Goal: Book appointment/travel/reservation

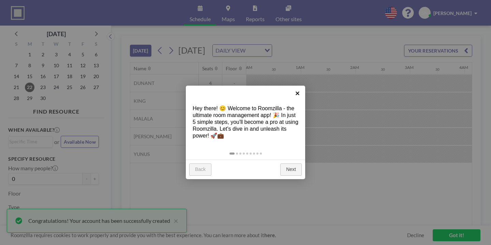
scroll to position [0, 465]
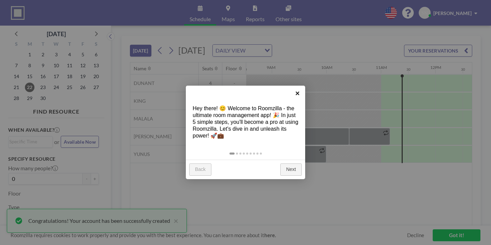
click at [299, 93] on link "×" at bounding box center [297, 93] width 15 height 15
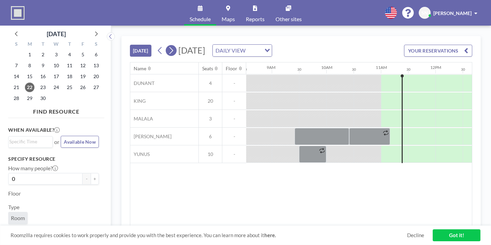
click at [168, 45] on icon at bounding box center [171, 50] width 6 height 10
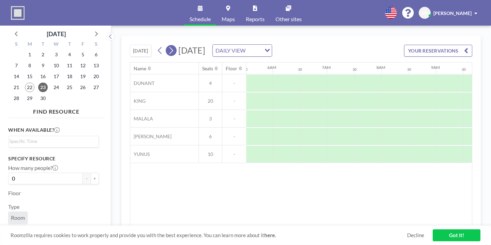
scroll to position [0, 332]
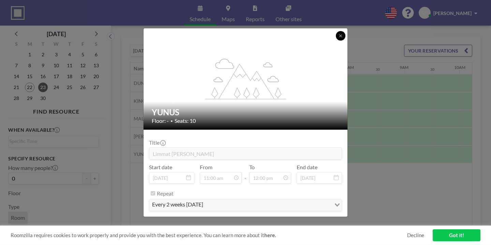
click at [338, 38] on icon at bounding box center [340, 36] width 4 height 4
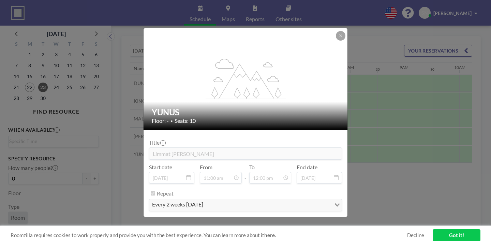
click at [215, 199] on div "every 2 weeks [DATE]" at bounding box center [240, 204] width 182 height 10
click at [204, 200] on span "every 2 weeks [DATE]" at bounding box center [178, 204] width 54 height 9
click at [338, 38] on icon at bounding box center [340, 36] width 4 height 4
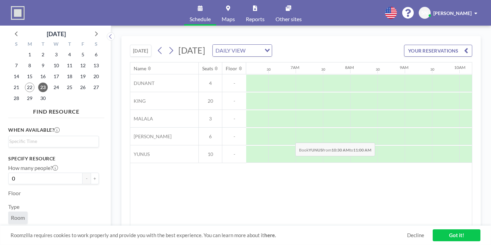
drag, startPoint x: 349, startPoint y: 126, endPoint x: 293, endPoint y: 126, distance: 55.9
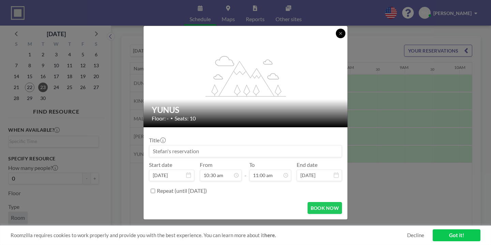
click at [336, 38] on button at bounding box center [341, 34] width 10 height 10
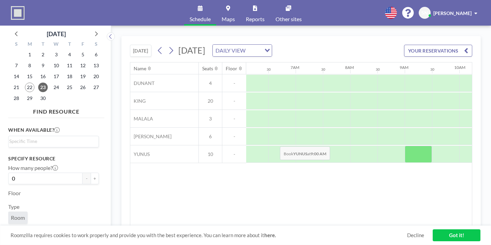
click at [405, 146] on div at bounding box center [418, 154] width 27 height 17
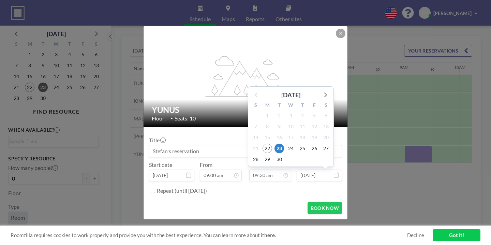
scroll to position [0, 0]
click at [262, 169] on input "09:30 am" at bounding box center [270, 175] width 42 height 12
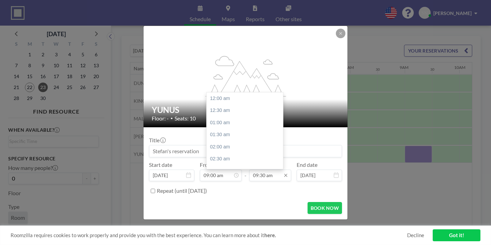
scroll to position [207, 0]
click at [240, 152] on div "11:00 am" at bounding box center [245, 158] width 76 height 12
type input "11:00 am"
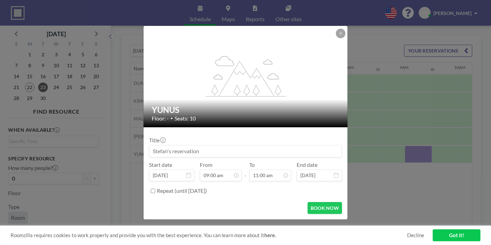
scroll to position [239, 0]
click at [233, 145] on input at bounding box center [245, 151] width 192 height 12
type input "Workshop 4PCH"
click at [307, 202] on button "BOOK NOW" at bounding box center [324, 208] width 34 height 12
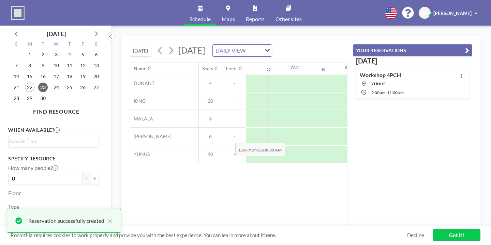
click at [377, 146] on div at bounding box center [390, 154] width 27 height 17
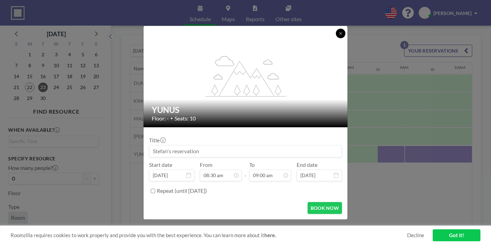
click at [336, 38] on button at bounding box center [341, 34] width 10 height 10
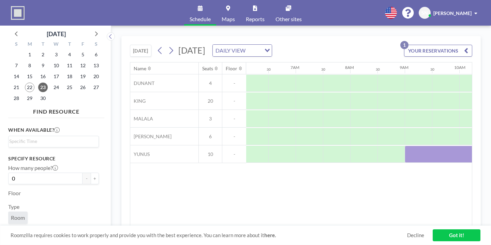
click at [405, 146] on div at bounding box center [459, 154] width 109 height 17
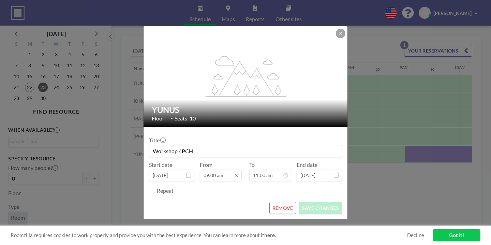
click at [223, 169] on input "09:00 am" at bounding box center [221, 175] width 42 height 12
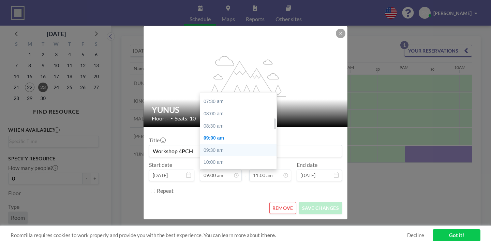
scroll to position [177, 0]
click at [226, 122] on div "08:30 am" at bounding box center [238, 128] width 76 height 12
type input "08:30 am"
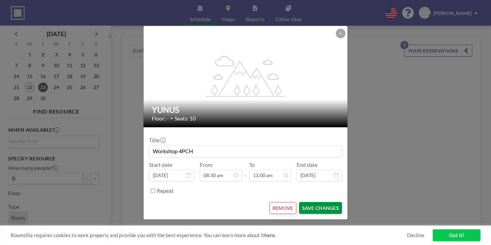
click at [301, 202] on button "SAVE CHANGES" at bounding box center [320, 208] width 43 height 12
click at [476, 170] on div "flex-grow: 1.2; YUNUS Floor: - • Seats: 10 Title Workshop 4PCH Start date [DATE…" at bounding box center [245, 122] width 491 height 245
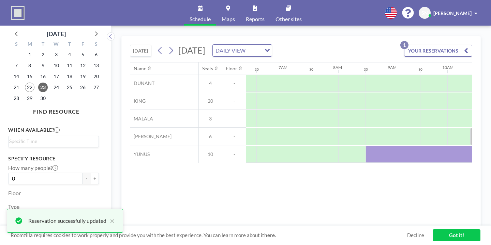
scroll to position [0, 354]
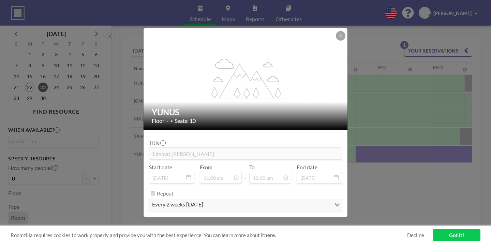
click at [226, 140] on div "Title Limmat [PERSON_NAME]" at bounding box center [245, 149] width 193 height 20
click at [338, 38] on icon at bounding box center [340, 36] width 4 height 4
